Goal: Navigation & Orientation: Find specific page/section

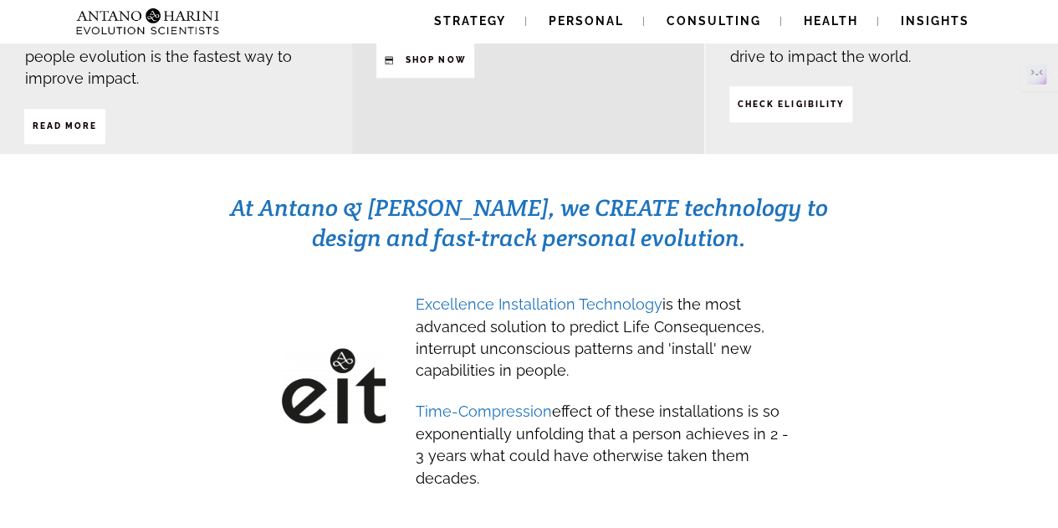
scroll to position [815, 0]
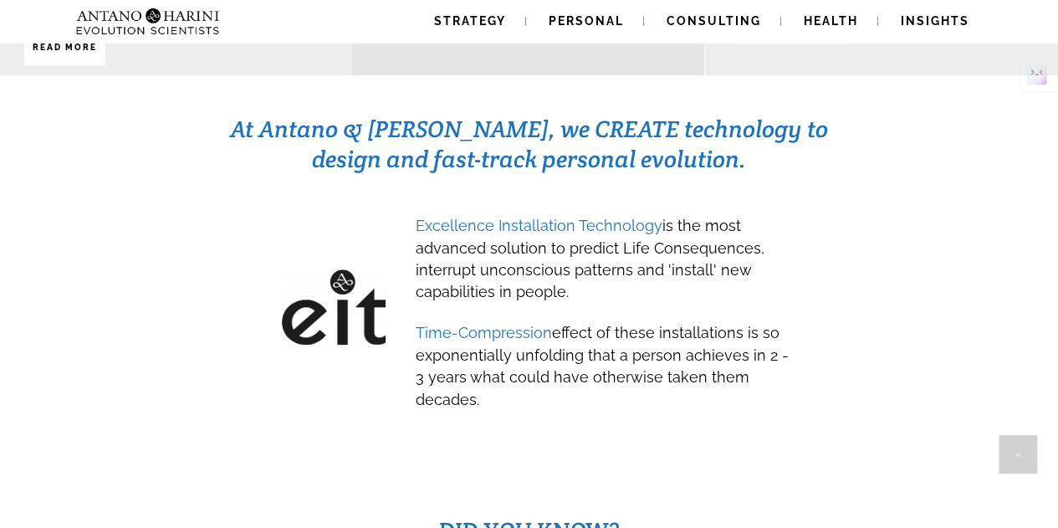
click at [724, 424] on div at bounding box center [529, 275] width 1058 height 401
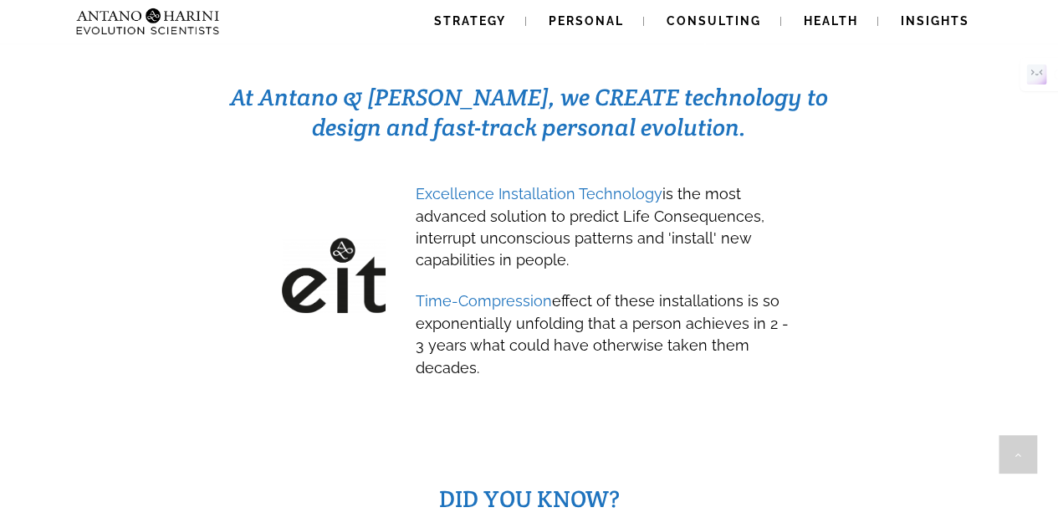
scroll to position [849, 0]
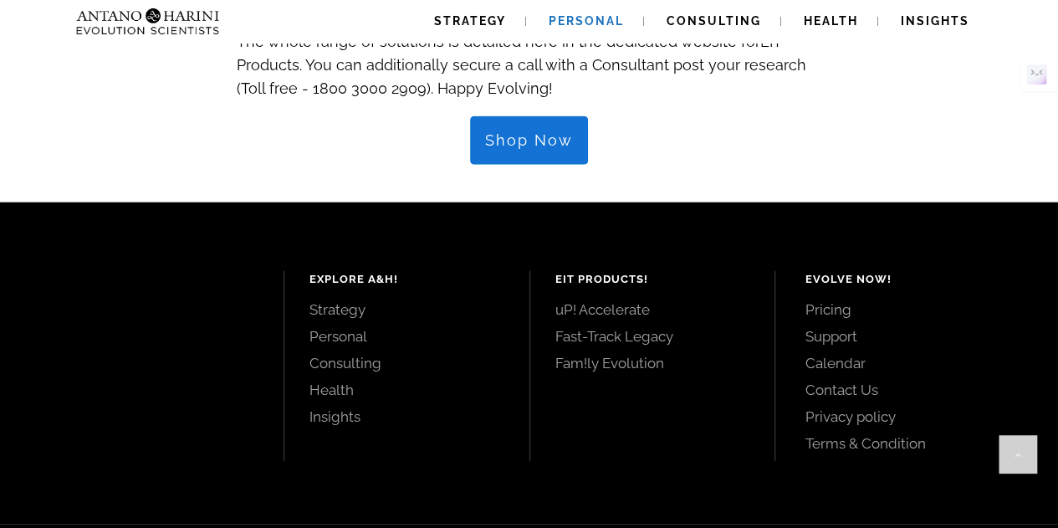
scroll to position [2032, 0]
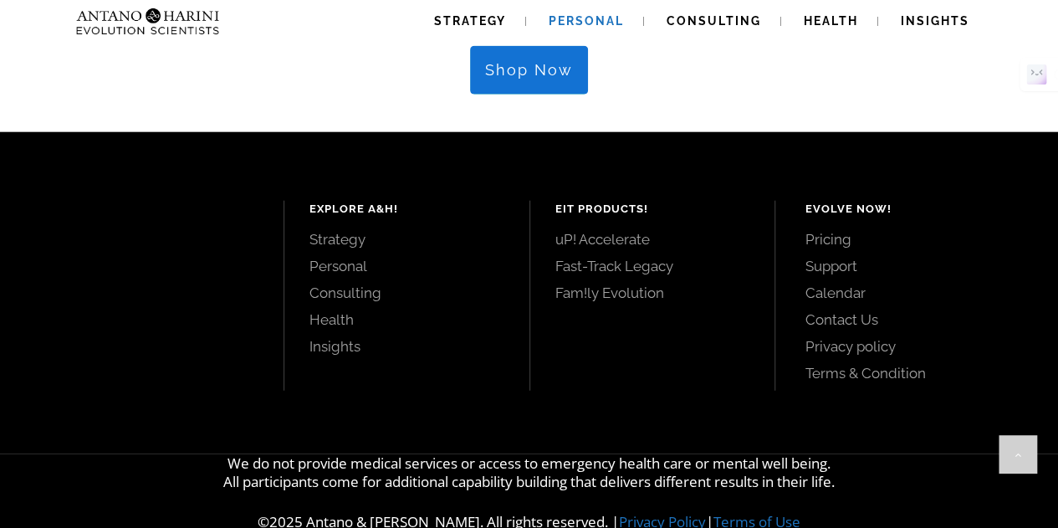
click at [587, 230] on link "uP! Accelerate" at bounding box center [652, 239] width 195 height 18
